Goal: Transaction & Acquisition: Download file/media

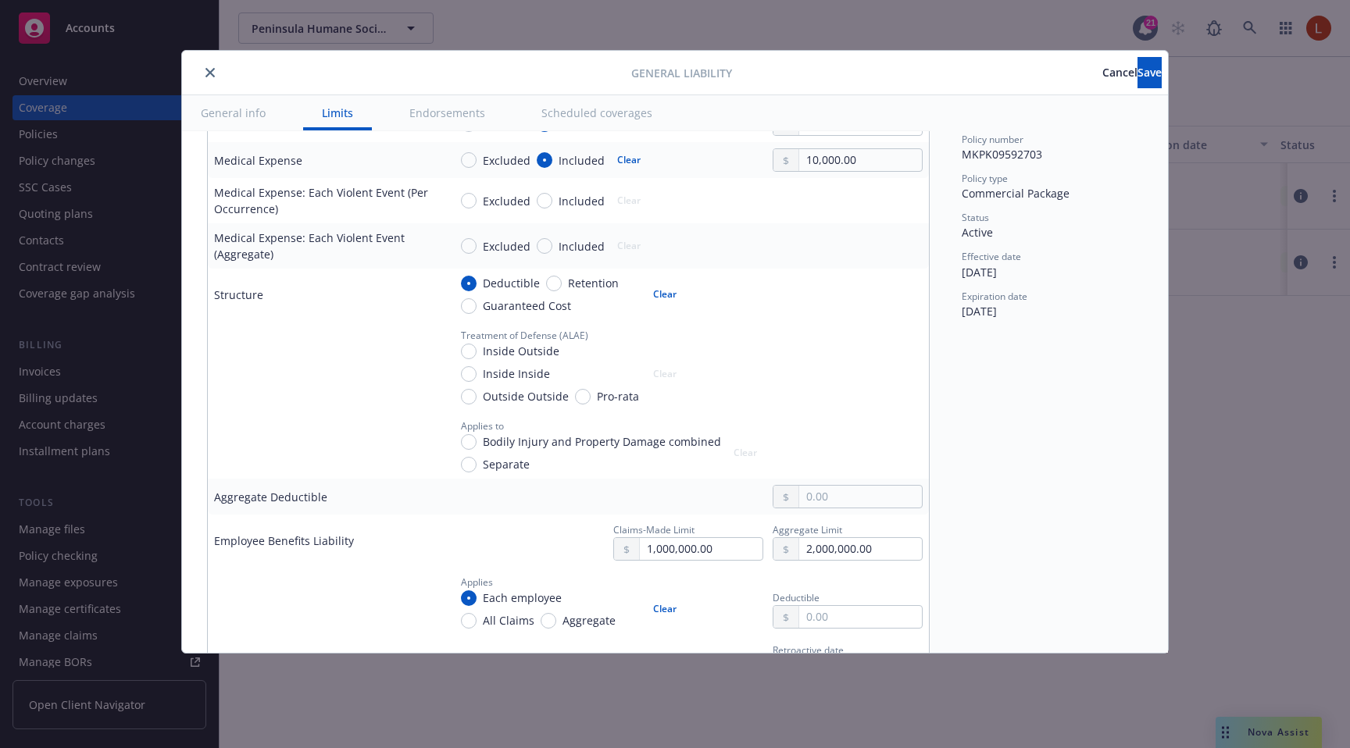
scroll to position [613, 0]
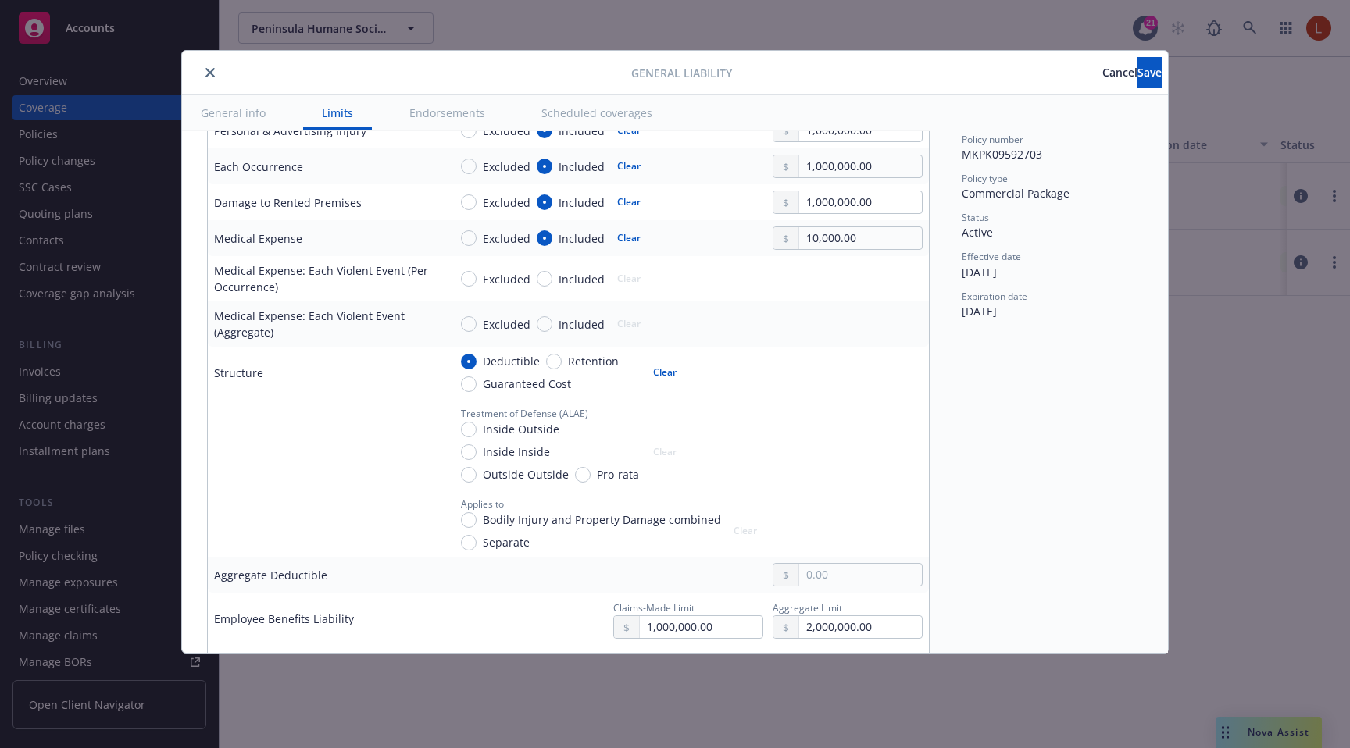
click at [546, 354] on div "Retention" at bounding box center [582, 361] width 73 height 16
click at [546, 354] on input "Retention" at bounding box center [554, 362] width 16 height 16
radio input "true"
click at [474, 357] on input "Deductible" at bounding box center [469, 362] width 16 height 16
radio input "true"
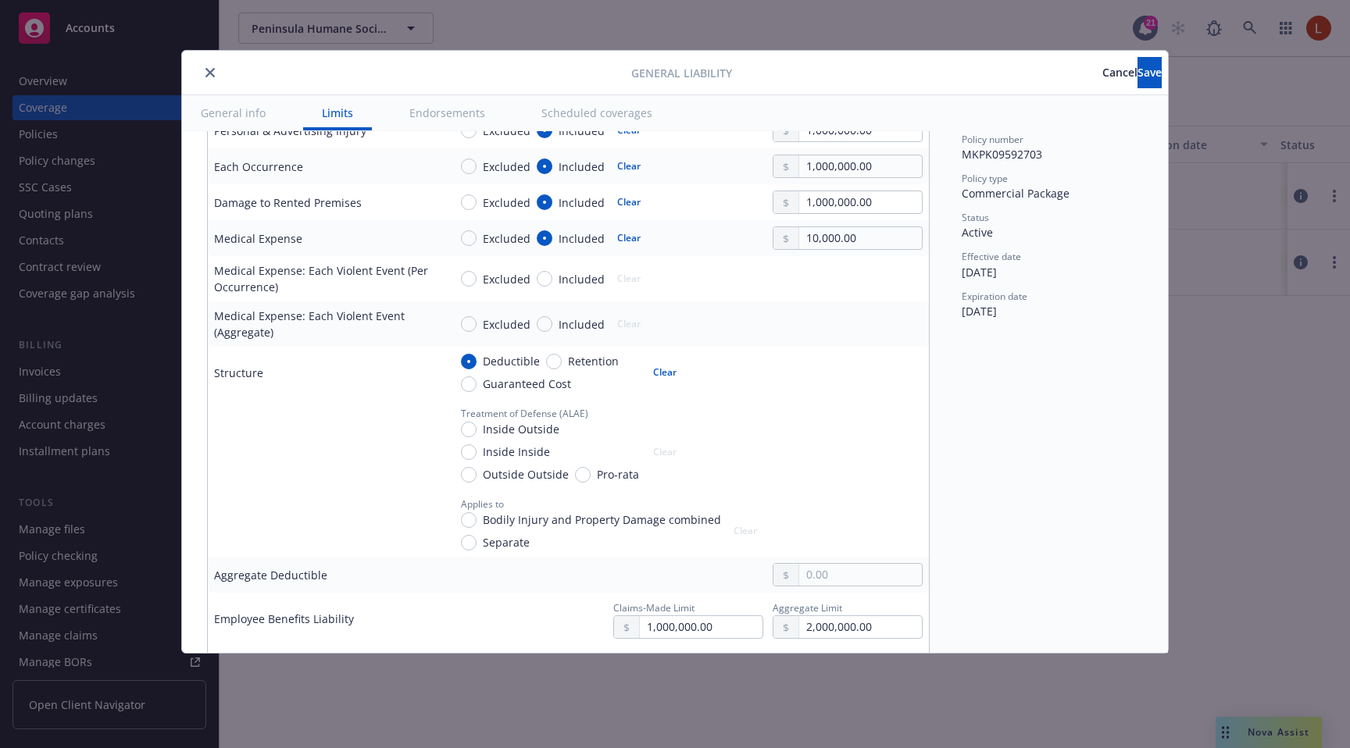
click at [568, 362] on span "Retention" at bounding box center [593, 361] width 51 height 16
click at [562, 362] on input "Retention" at bounding box center [554, 362] width 16 height 16
radio input "true"
click at [492, 387] on span "Guaranteed Cost" at bounding box center [527, 384] width 88 height 16
click at [477, 387] on input "Guaranteed Cost" at bounding box center [469, 385] width 16 height 16
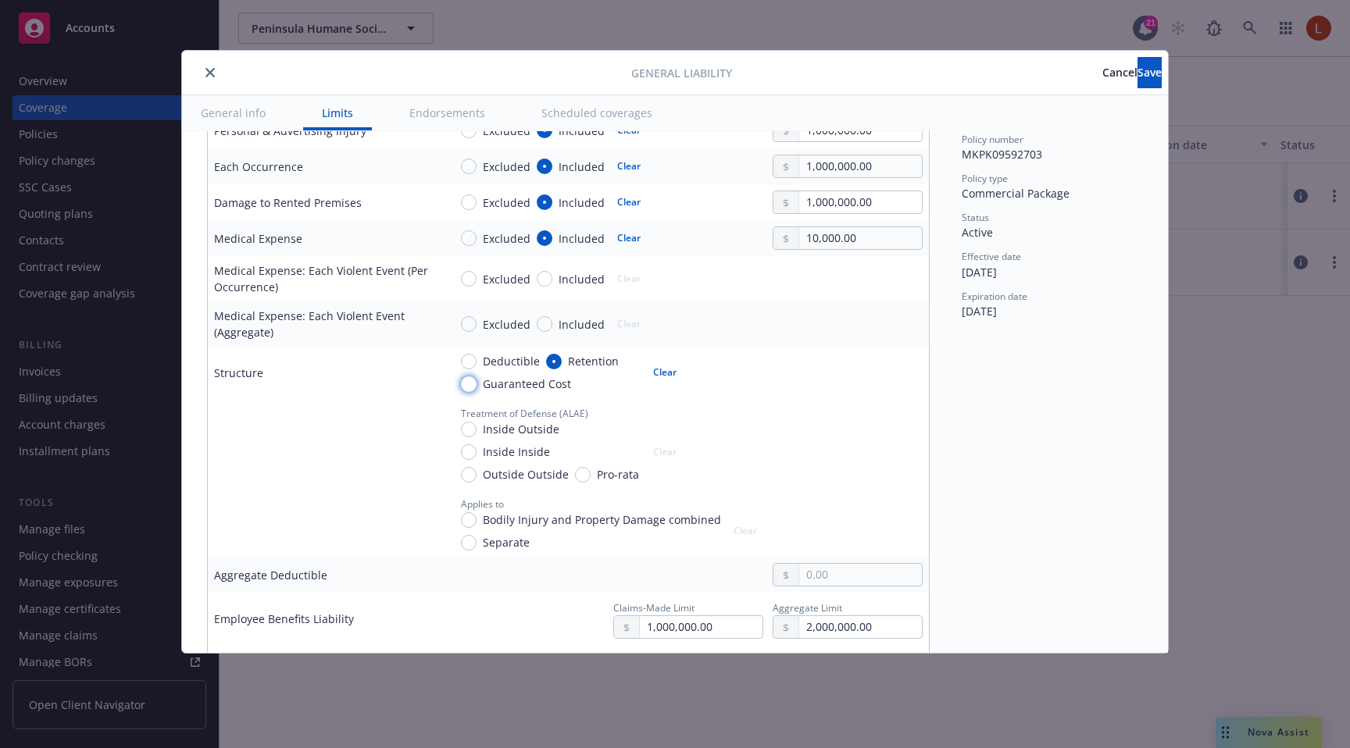
radio input "true"
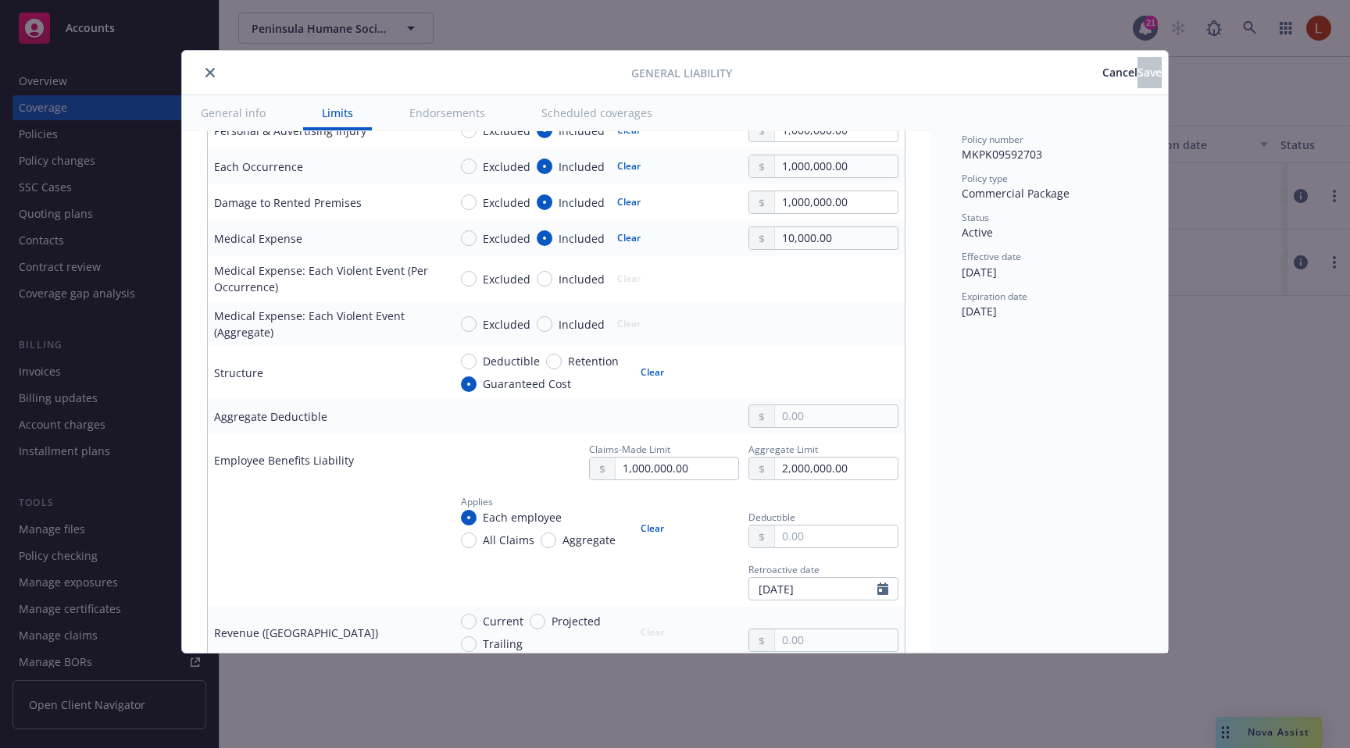
click at [491, 369] on span "Deductible" at bounding box center [511, 361] width 57 height 16
click at [477, 369] on input "Deductible" at bounding box center [469, 362] width 16 height 16
radio input "true"
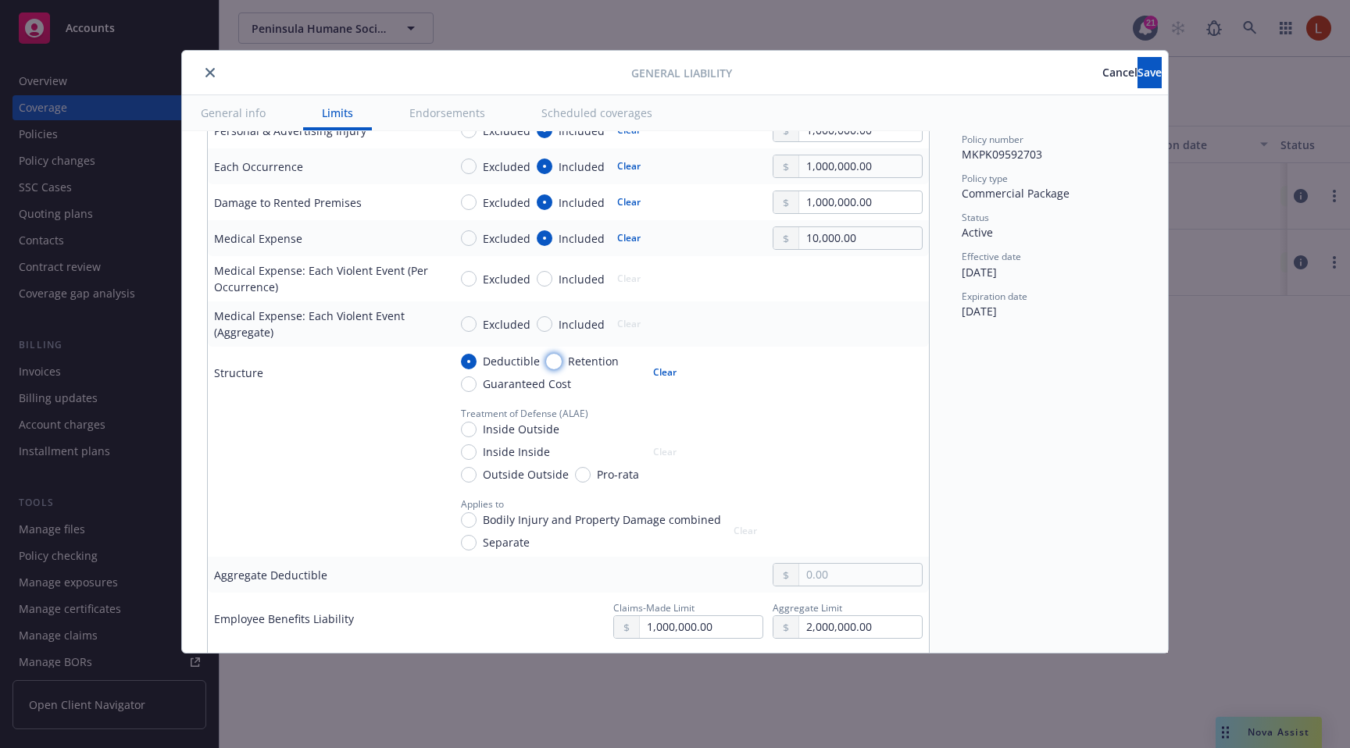
click at [558, 361] on input "Retention" at bounding box center [554, 362] width 16 height 16
radio input "true"
click at [480, 363] on span "Deductible" at bounding box center [508, 361] width 63 height 16
click at [477, 363] on input "Deductible" at bounding box center [469, 362] width 16 height 16
radio input "true"
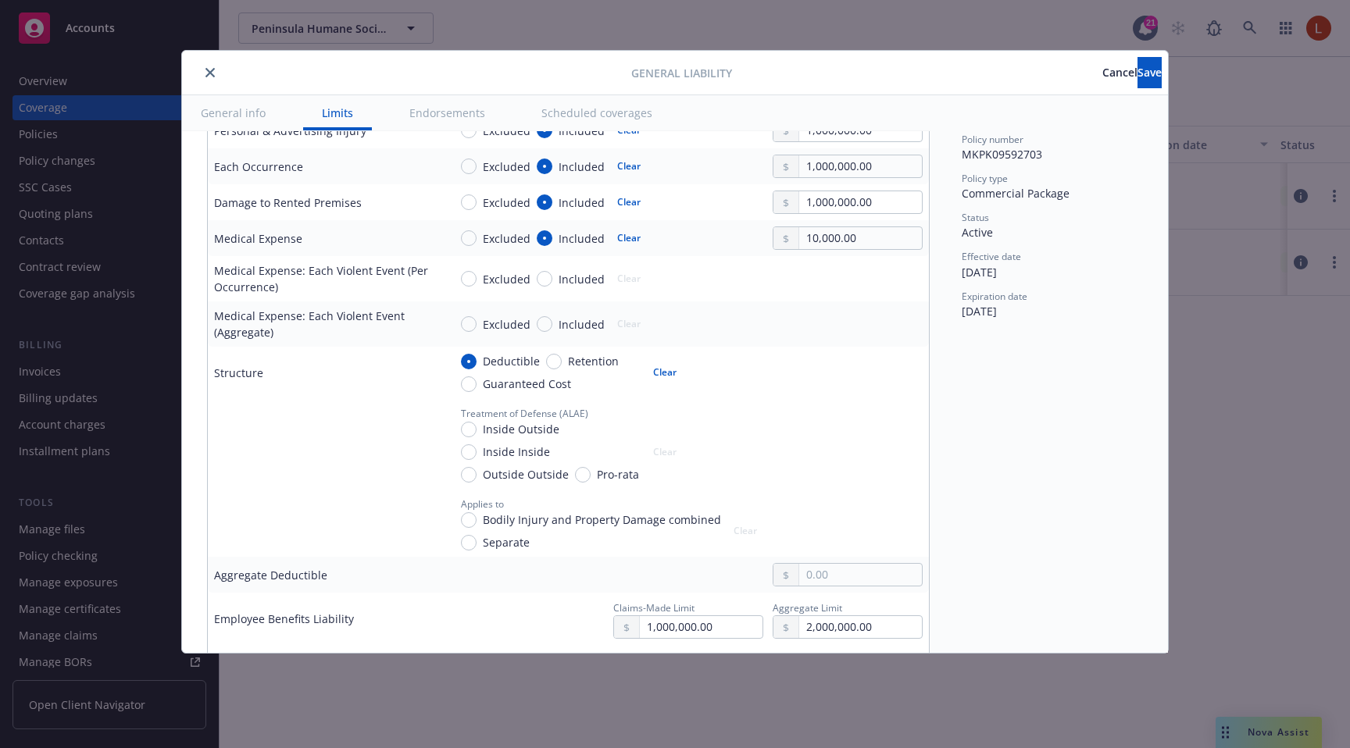
click at [516, 430] on span "Inside Outside" at bounding box center [521, 429] width 77 height 16
click at [477, 430] on input "Inside Outside" at bounding box center [469, 430] width 16 height 16
radio input "true"
click at [568, 365] on span "Retention" at bounding box center [593, 361] width 51 height 16
click at [562, 365] on input "Retention" at bounding box center [554, 362] width 16 height 16
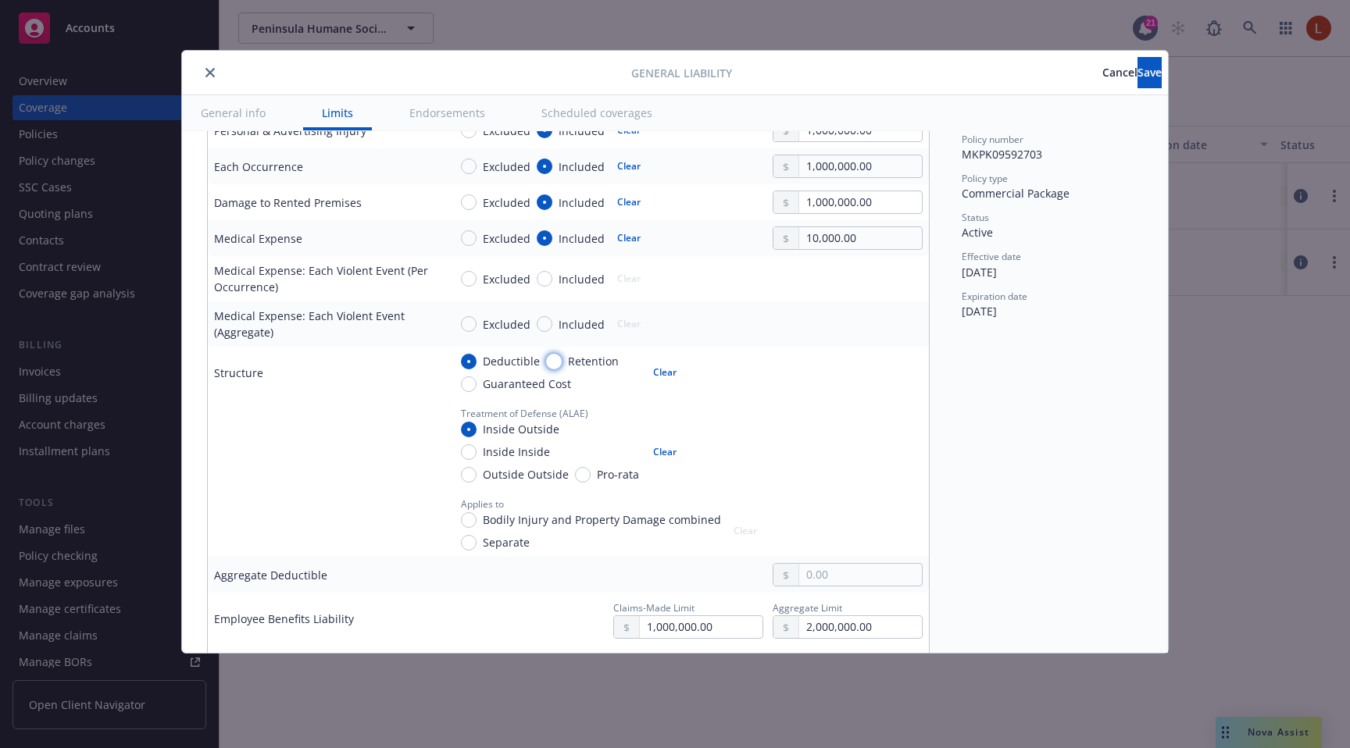
radio input "true"
click at [538, 379] on span "Guaranteed Cost" at bounding box center [527, 384] width 88 height 16
click at [477, 379] on input "Guaranteed Cost" at bounding box center [469, 385] width 16 height 16
radio input "true"
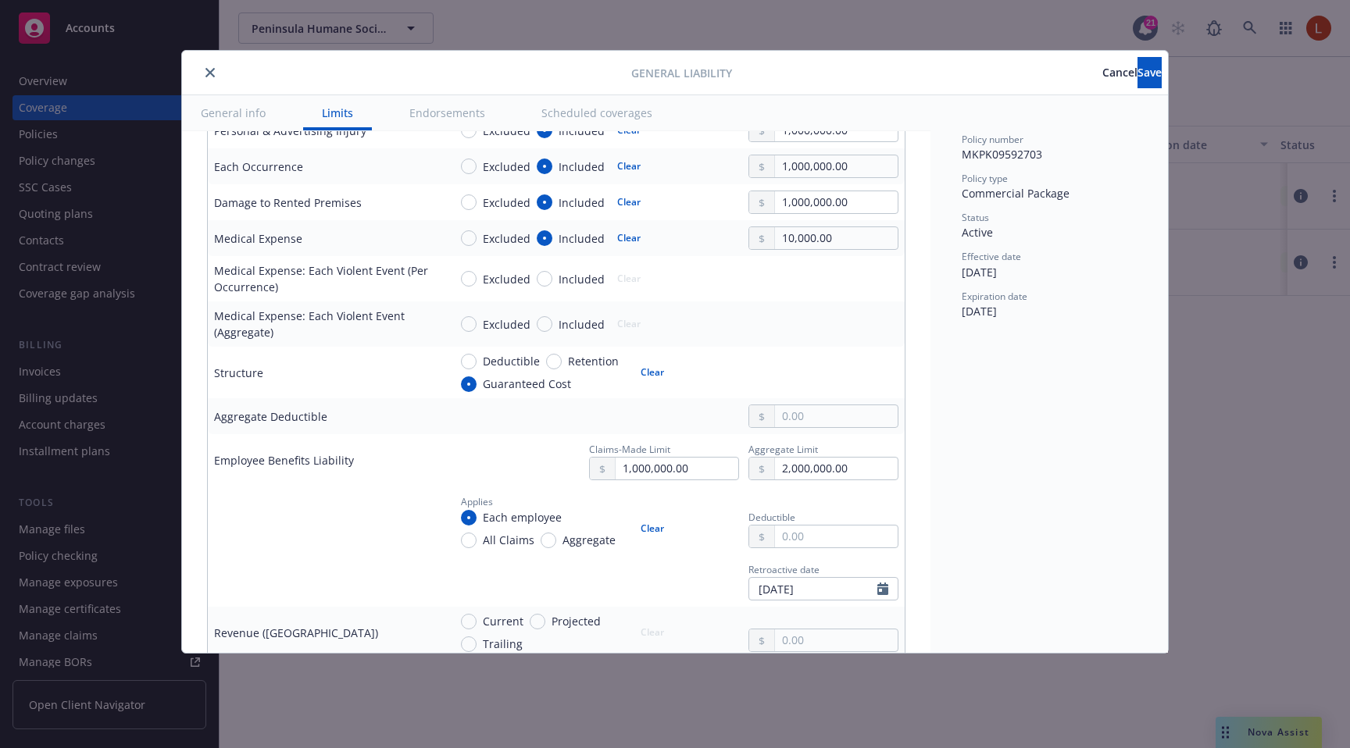
click at [505, 356] on span "Deductible" at bounding box center [511, 361] width 57 height 16
click at [477, 356] on input "Deductible" at bounding box center [469, 362] width 16 height 16
radio input "true"
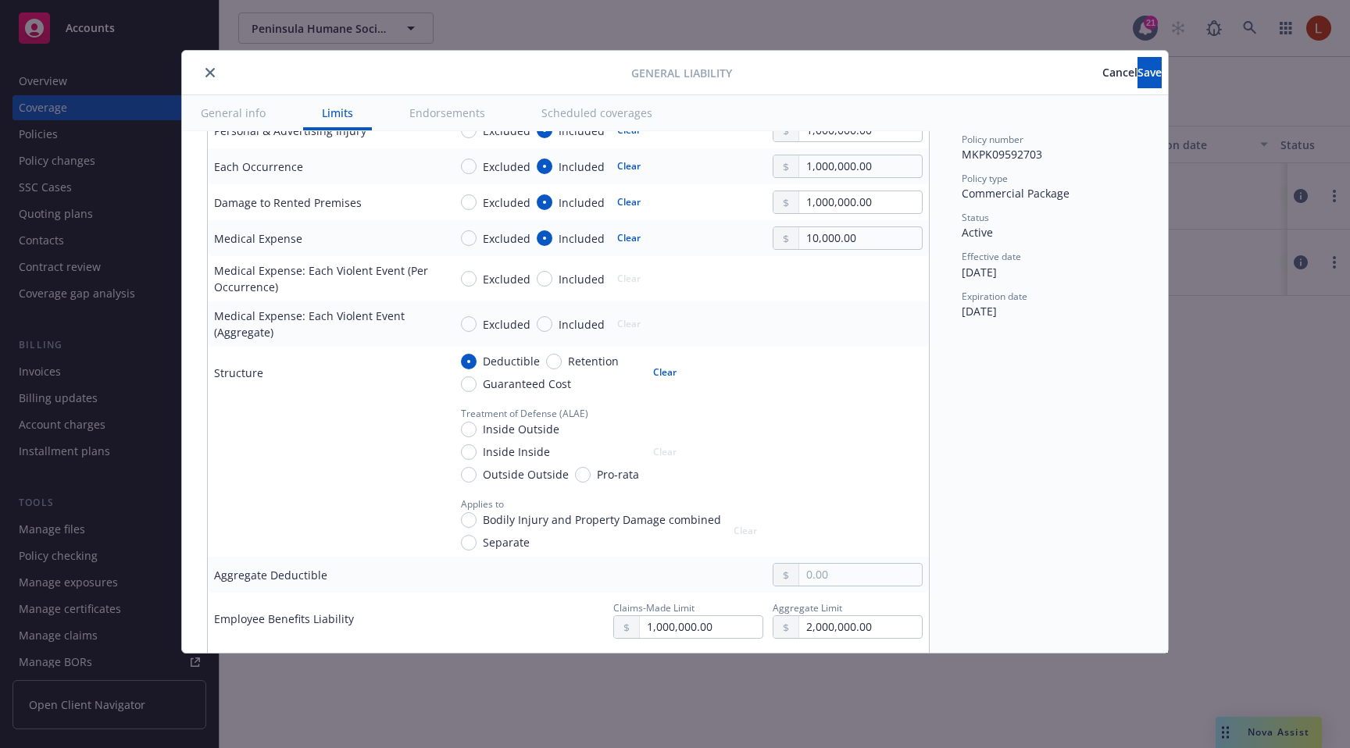
click at [570, 356] on span "Retention" at bounding box center [593, 361] width 51 height 16
click at [562, 356] on input "Retention" at bounding box center [554, 362] width 16 height 16
radio input "true"
click at [558, 381] on span "Guaranteed Cost" at bounding box center [527, 384] width 88 height 16
click at [477, 381] on input "Guaranteed Cost" at bounding box center [469, 385] width 16 height 16
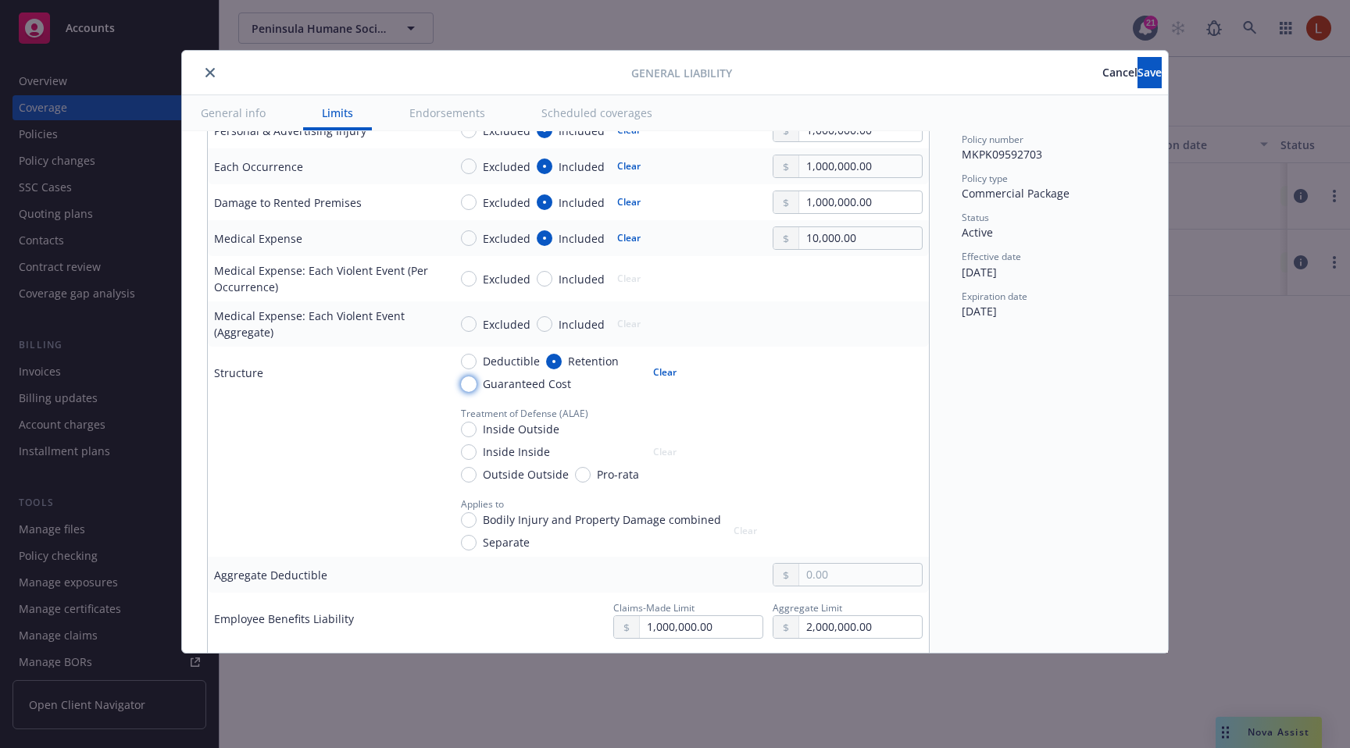
radio input "true"
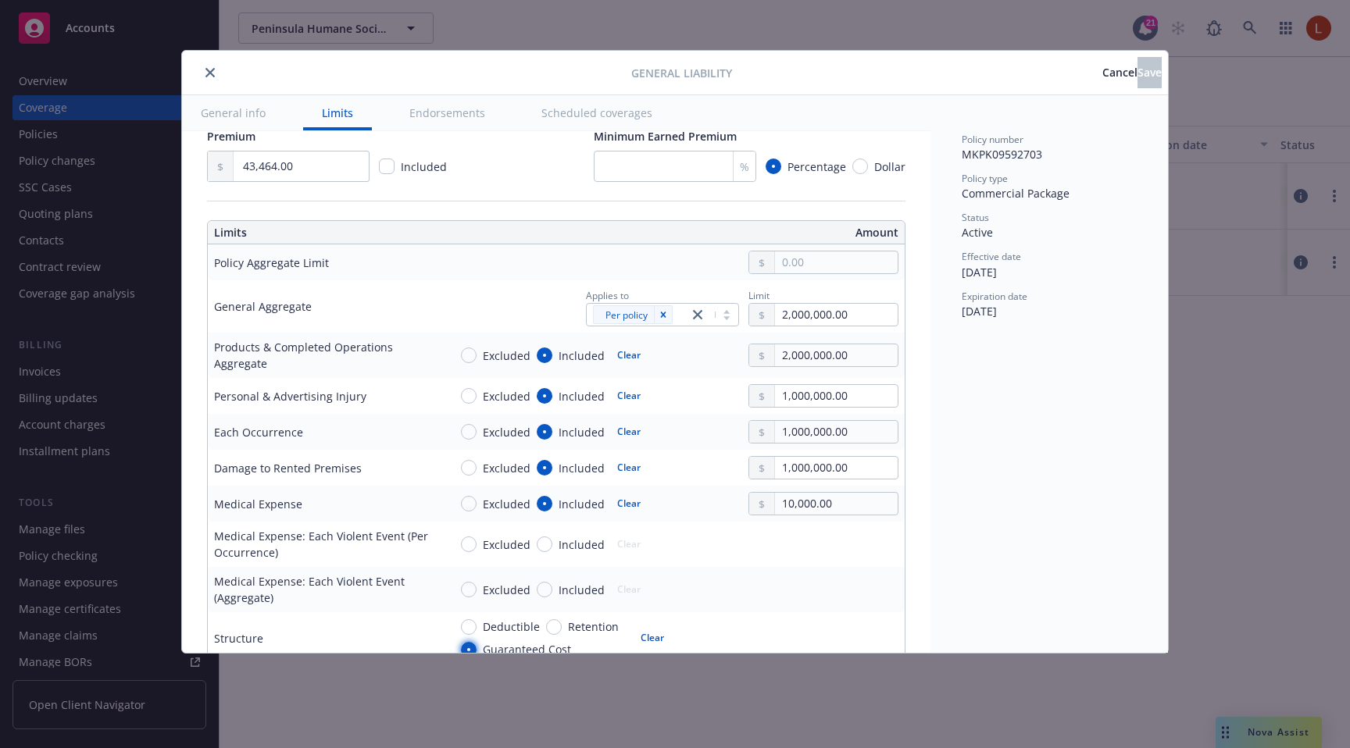
scroll to position [345, 0]
click at [1102, 71] on span "Cancel" at bounding box center [1119, 72] width 35 height 15
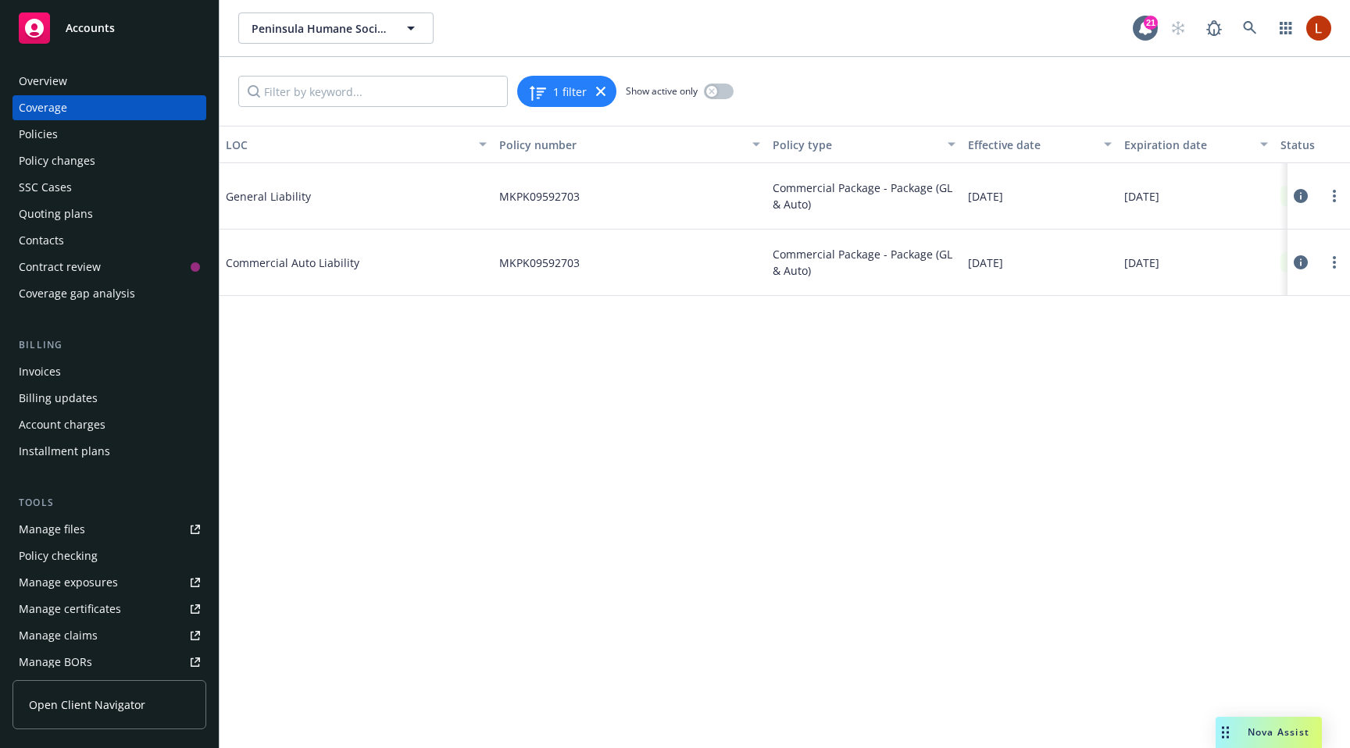
click at [1304, 189] on icon at bounding box center [1301, 196] width 14 height 14
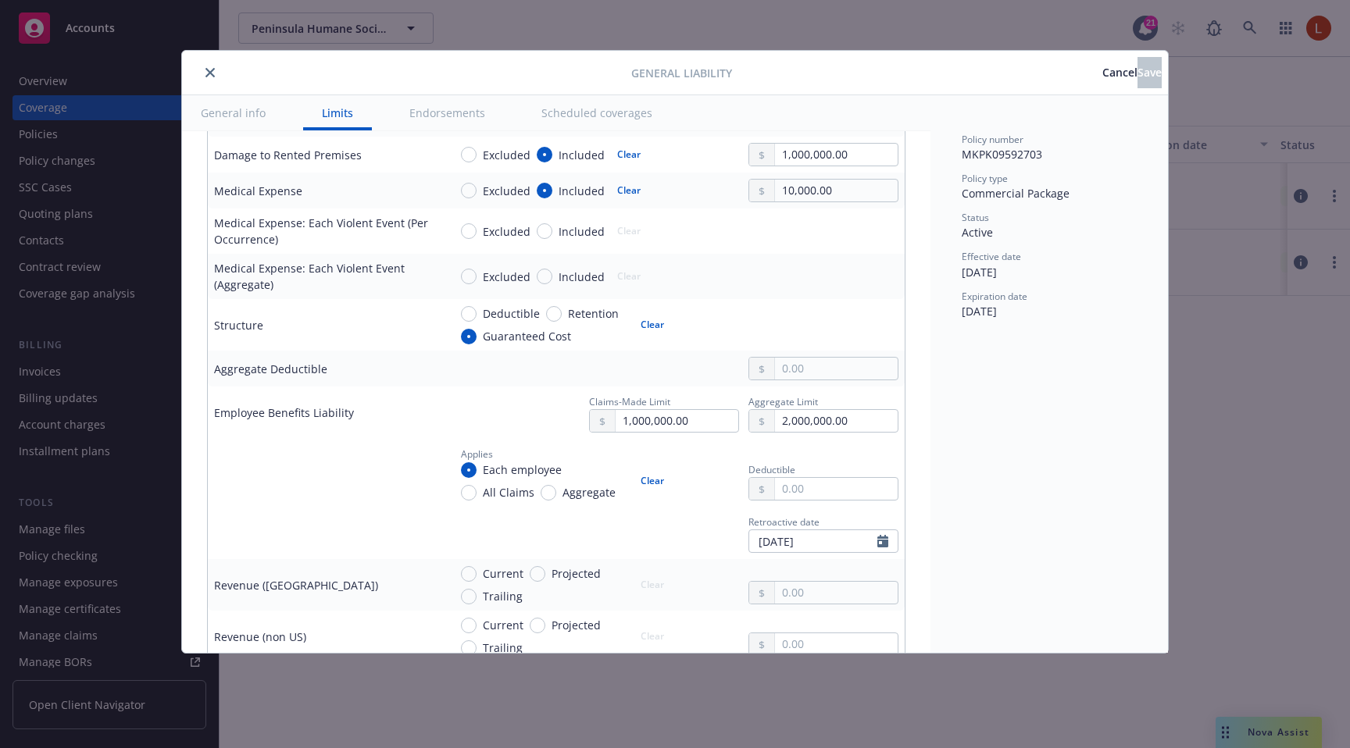
scroll to position [647, 0]
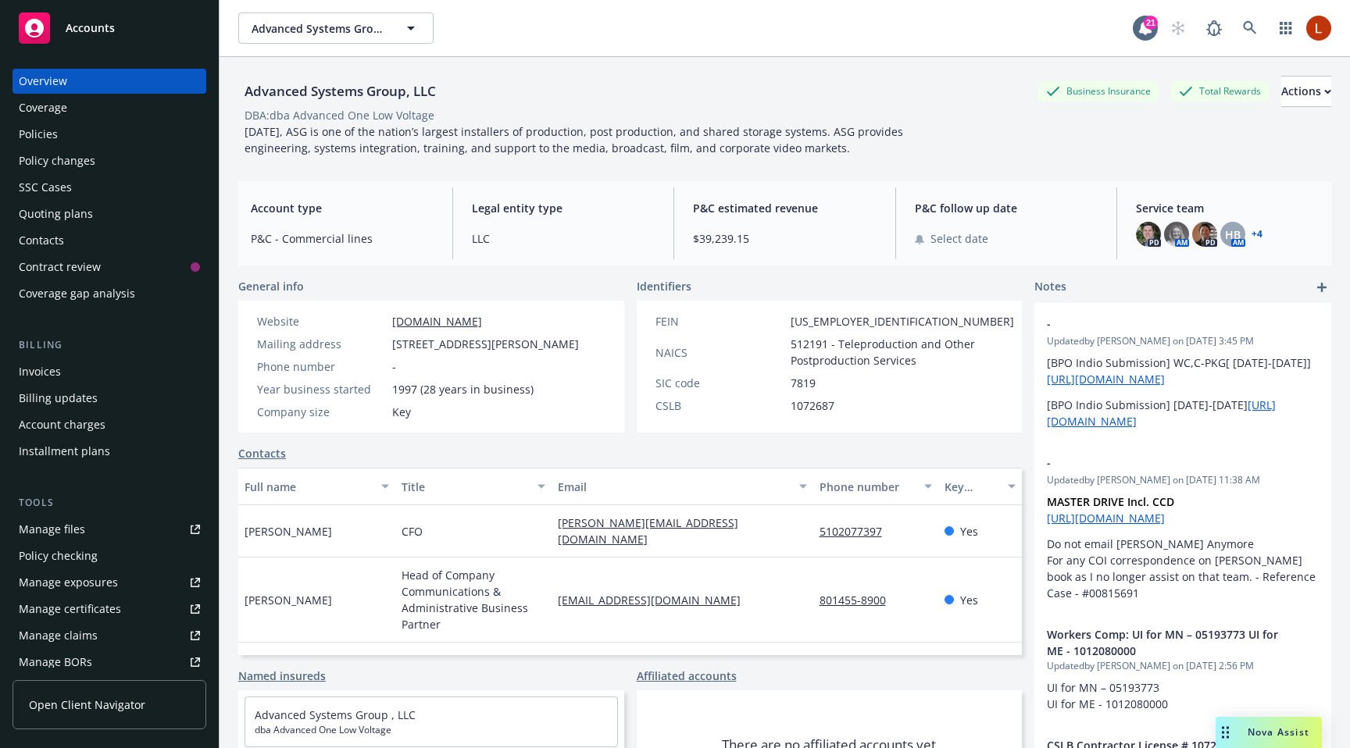
click at [86, 120] on div "Overview Coverage Policies Policy changes SSC Cases Quoting plans Contacts Cont…" at bounding box center [110, 188] width 194 height 238
click at [77, 145] on div "Policies" at bounding box center [109, 134] width 181 height 25
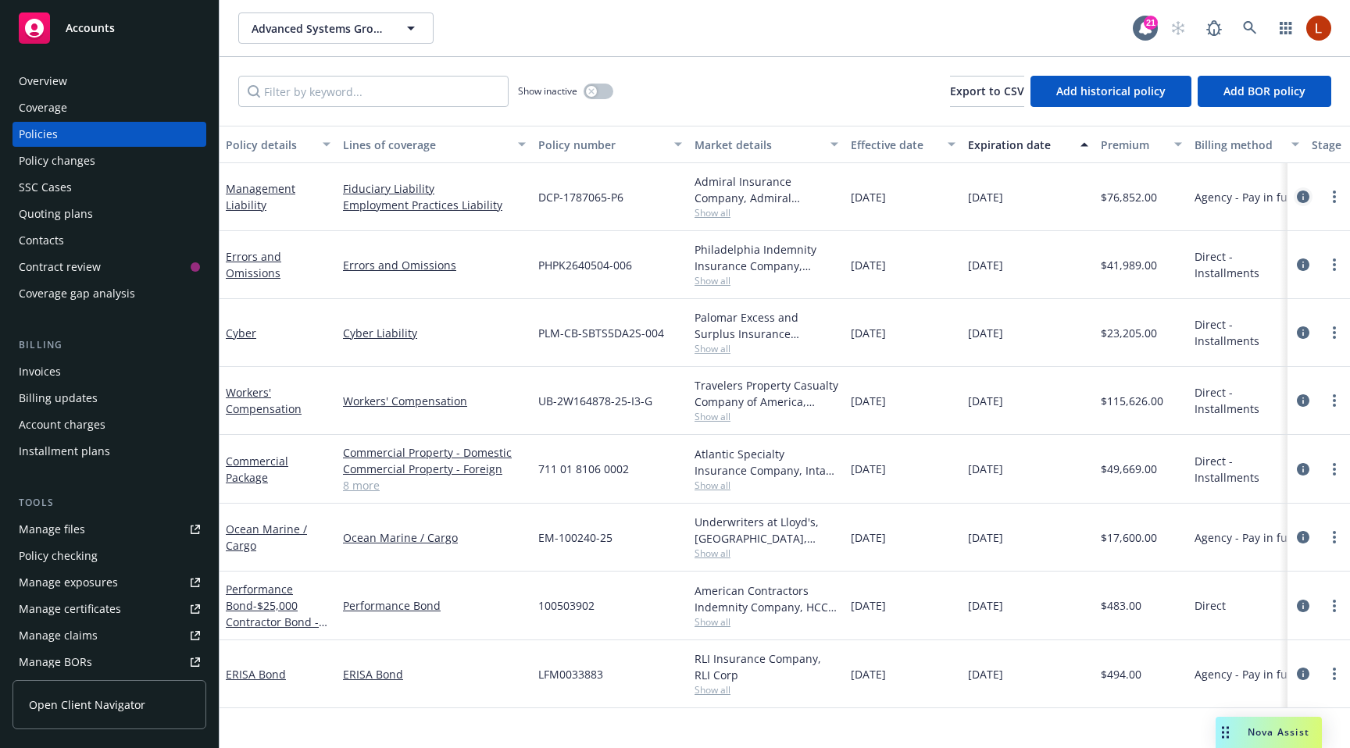
click at [1298, 195] on icon "circleInformation" at bounding box center [1303, 197] width 13 height 13
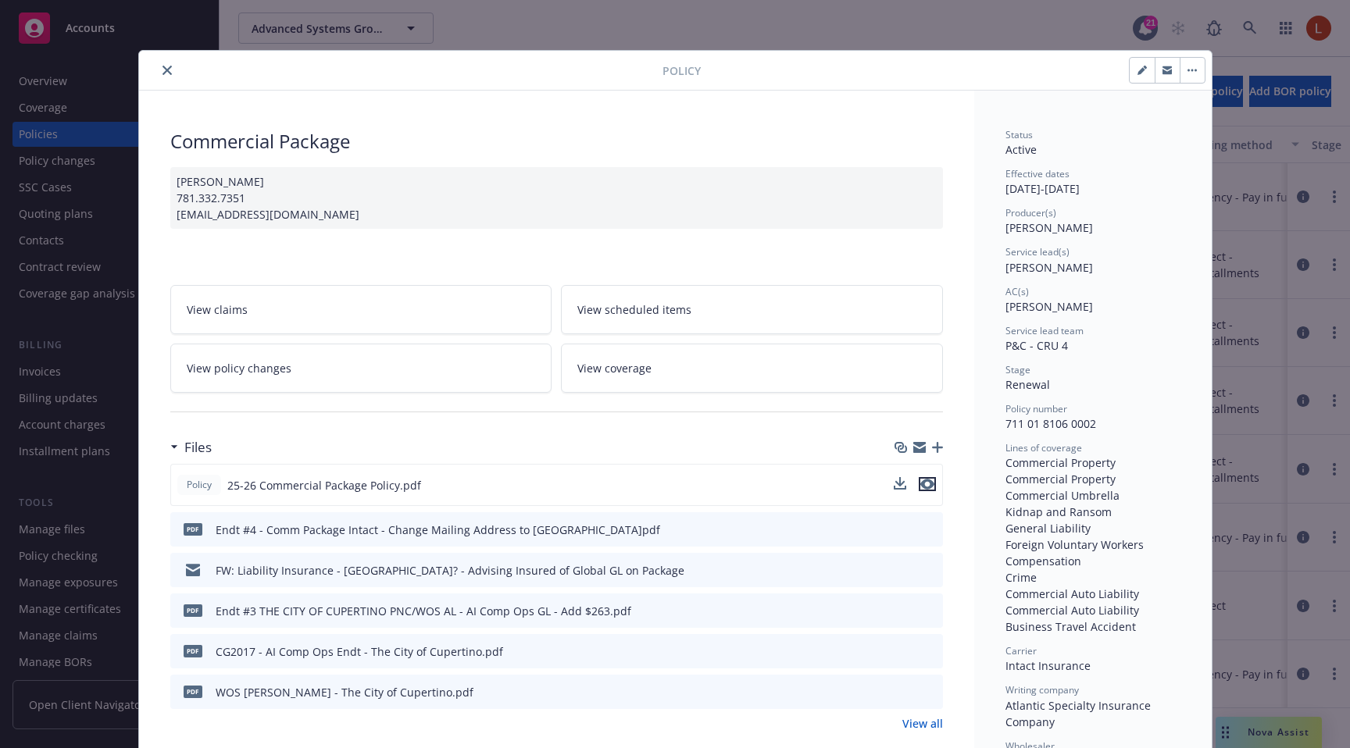
click at [923, 484] on icon "preview file" at bounding box center [927, 484] width 14 height 11
click at [904, 479] on icon "download file" at bounding box center [901, 484] width 13 height 13
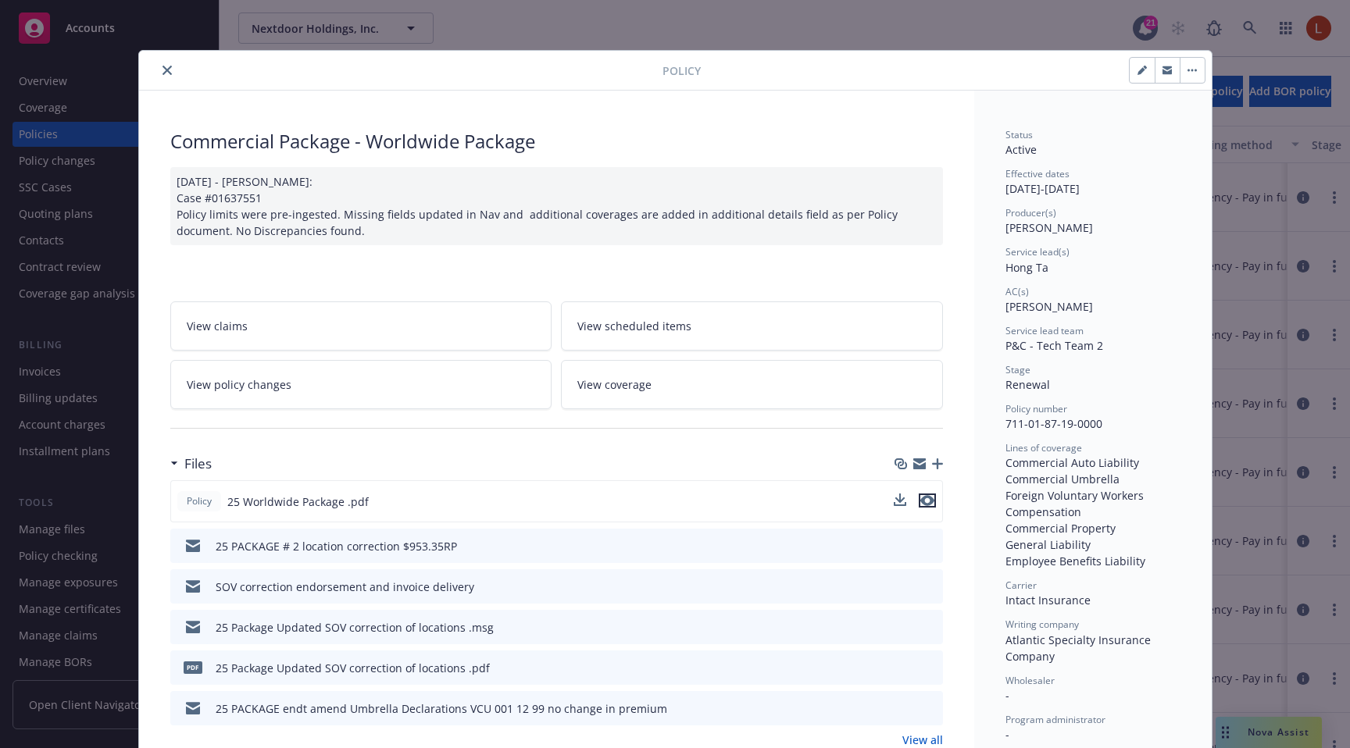
click at [927, 502] on icon "preview file" at bounding box center [927, 500] width 14 height 11
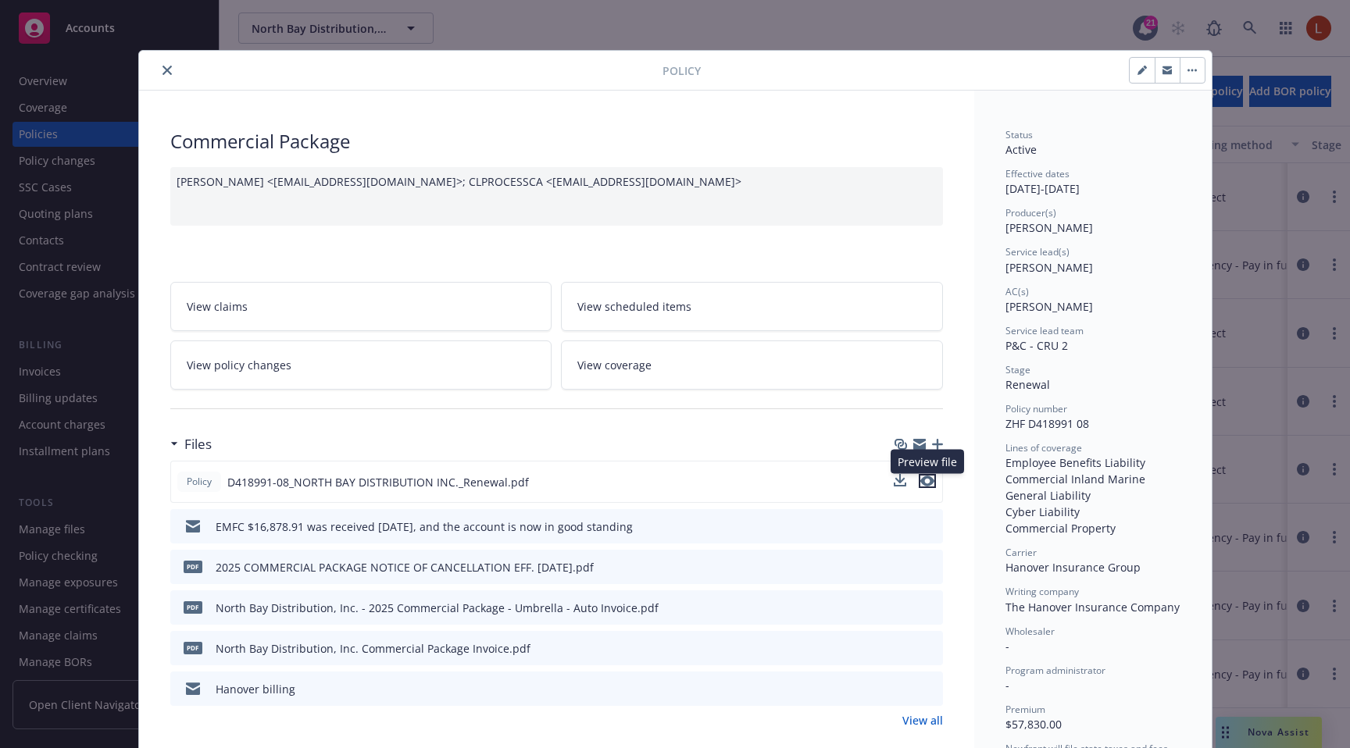
click at [929, 487] on icon "preview file" at bounding box center [927, 481] width 14 height 11
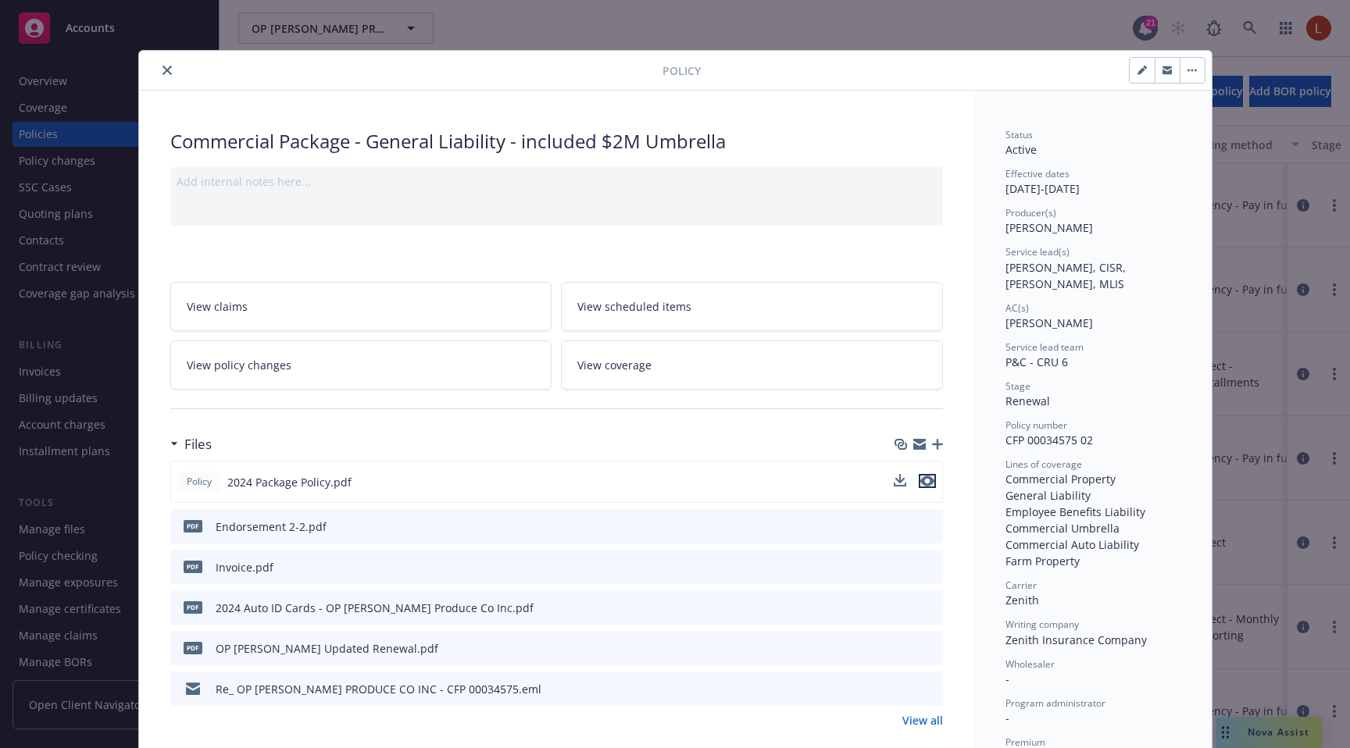
click at [924, 482] on icon "preview file" at bounding box center [927, 481] width 14 height 11
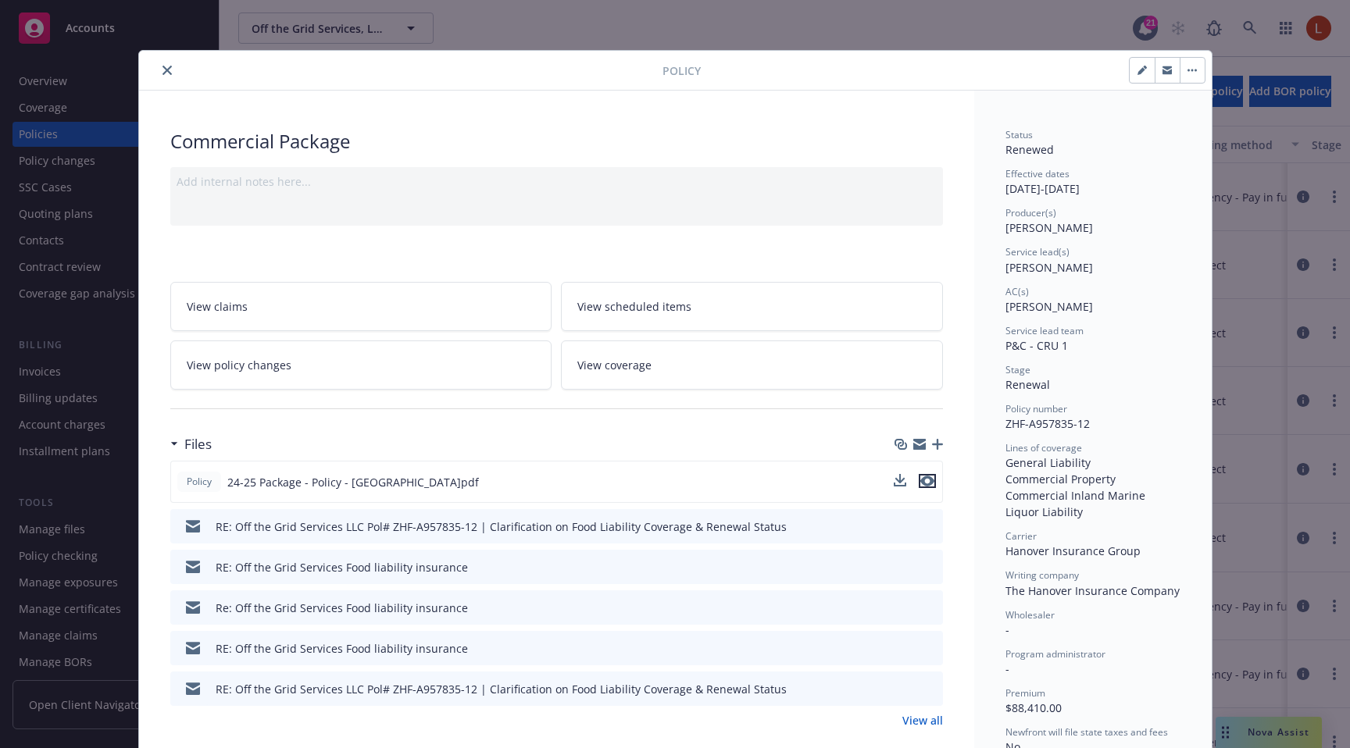
click at [928, 480] on icon "preview file" at bounding box center [927, 481] width 14 height 11
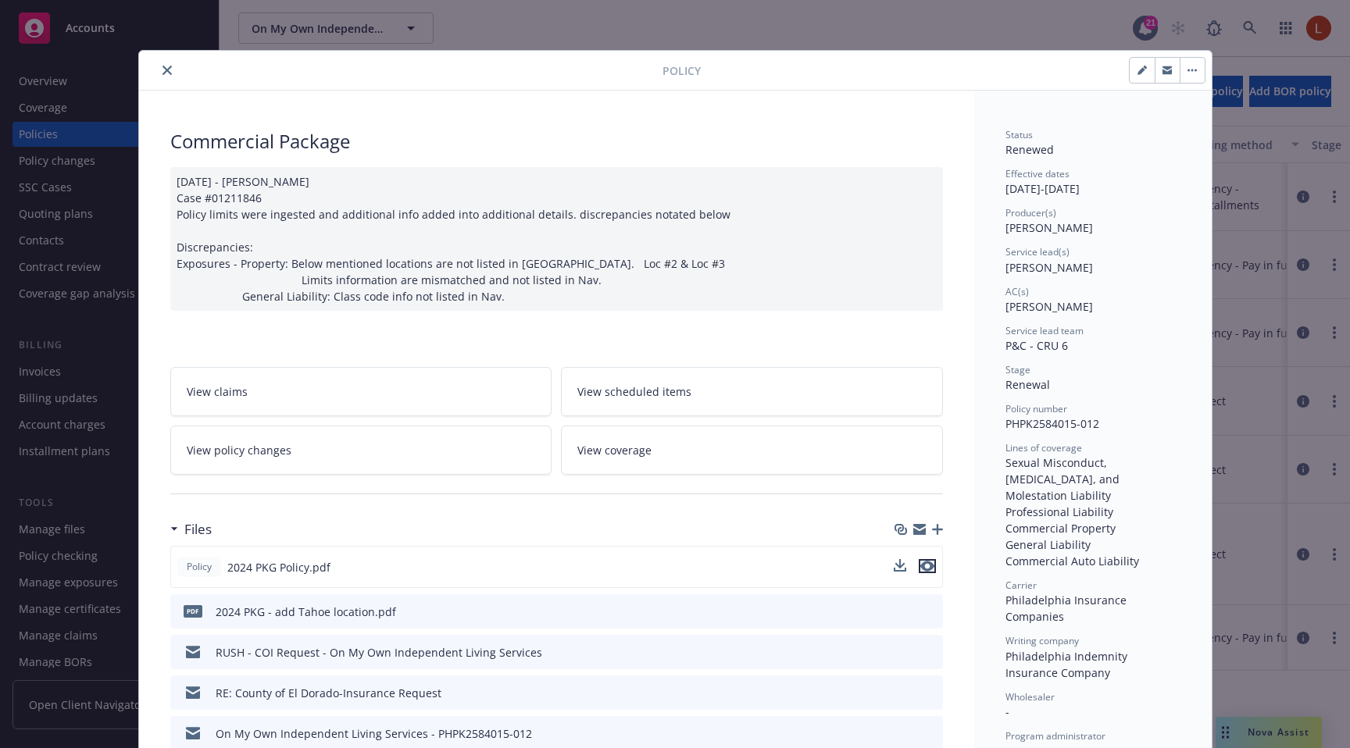
click at [927, 566] on icon "preview file" at bounding box center [927, 566] width 14 height 11
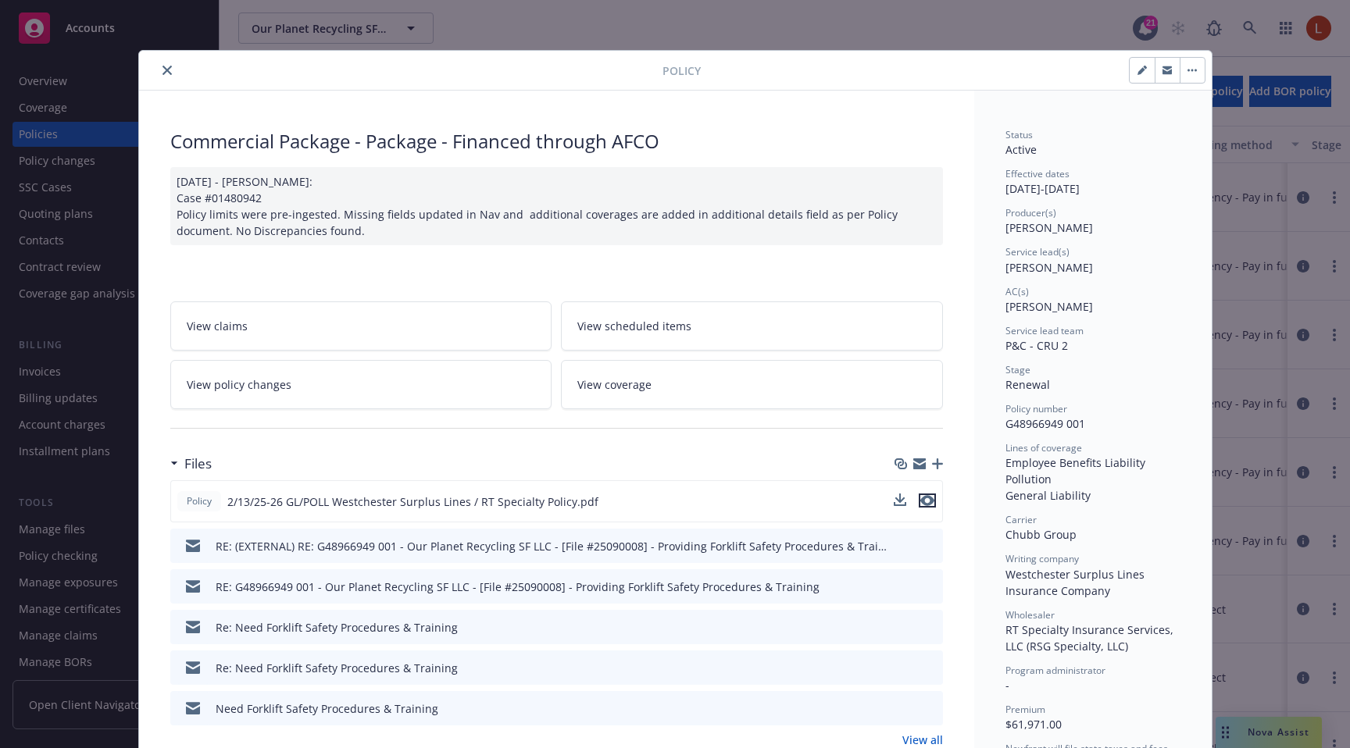
click at [925, 505] on icon "preview file" at bounding box center [927, 500] width 14 height 11
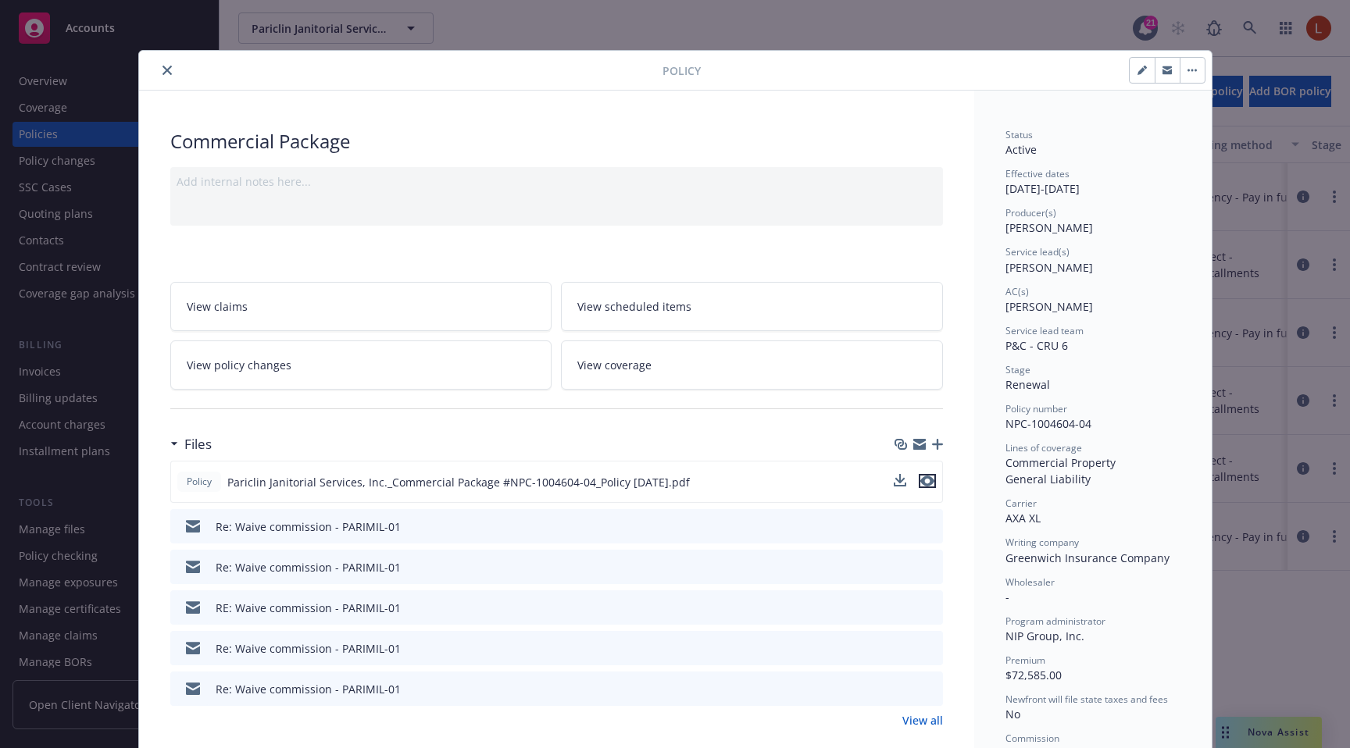
click at [926, 483] on icon "preview file" at bounding box center [927, 481] width 14 height 11
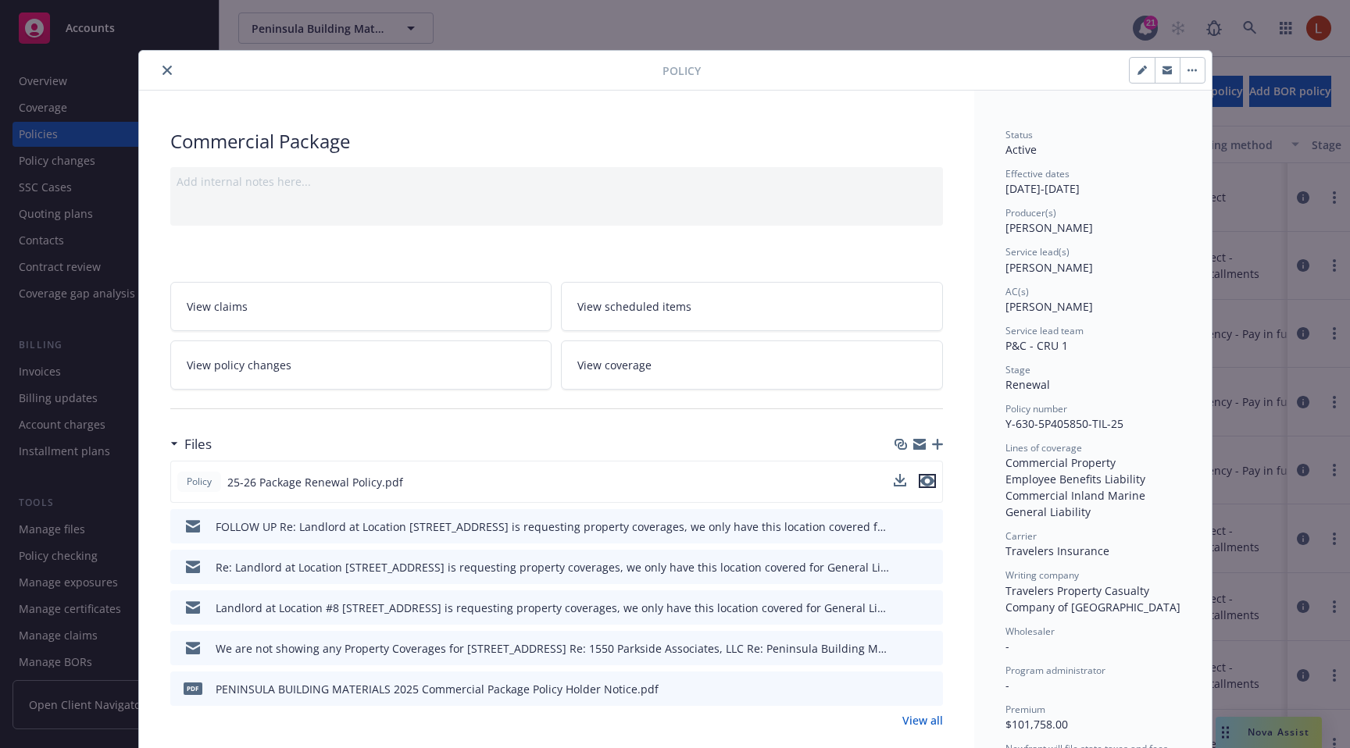
click at [927, 477] on icon "preview file" at bounding box center [927, 481] width 14 height 11
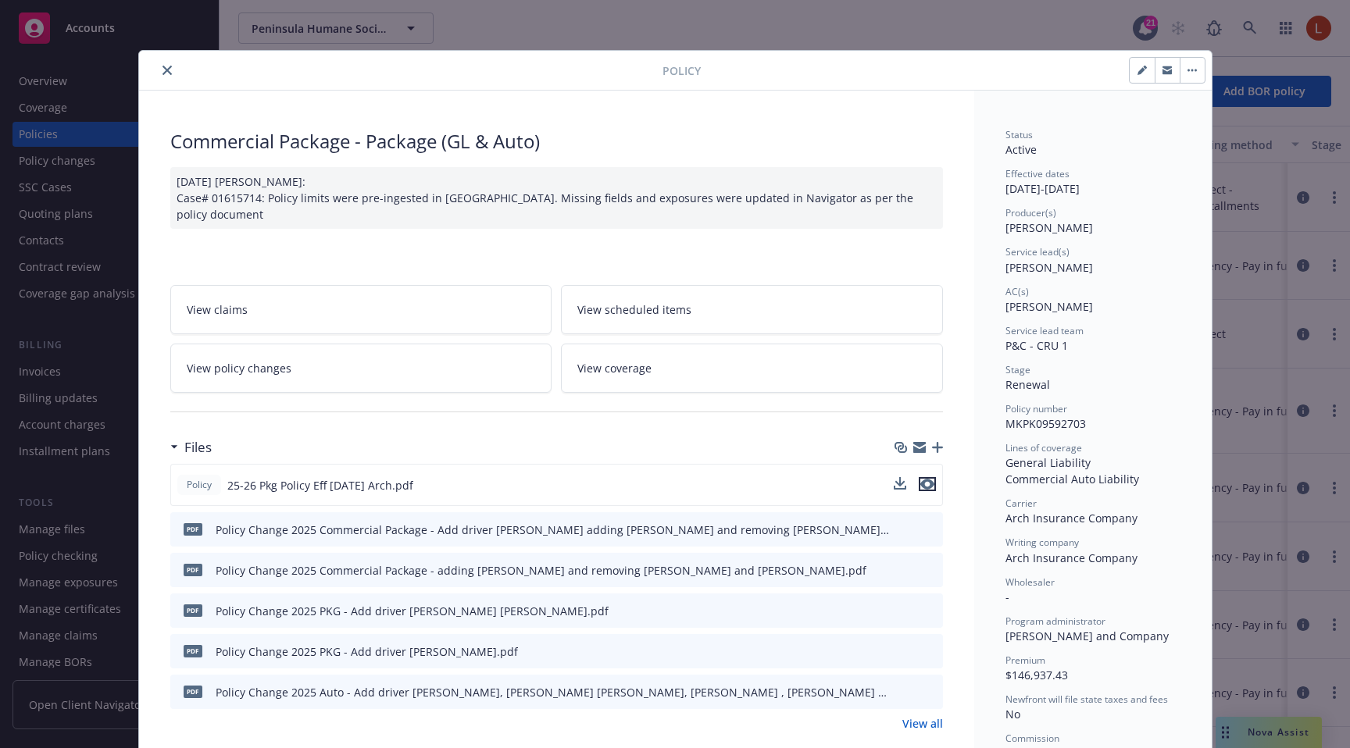
click at [928, 480] on icon "preview file" at bounding box center [927, 484] width 14 height 11
